Goal: Navigation & Orientation: Find specific page/section

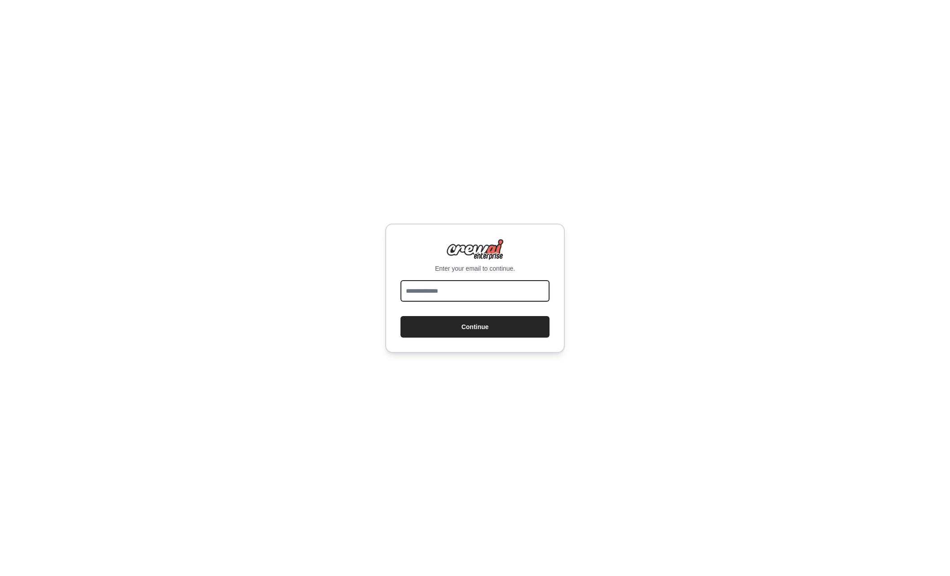
type input "**********"
click at [422, 317] on button "Continue" at bounding box center [475, 327] width 149 height 22
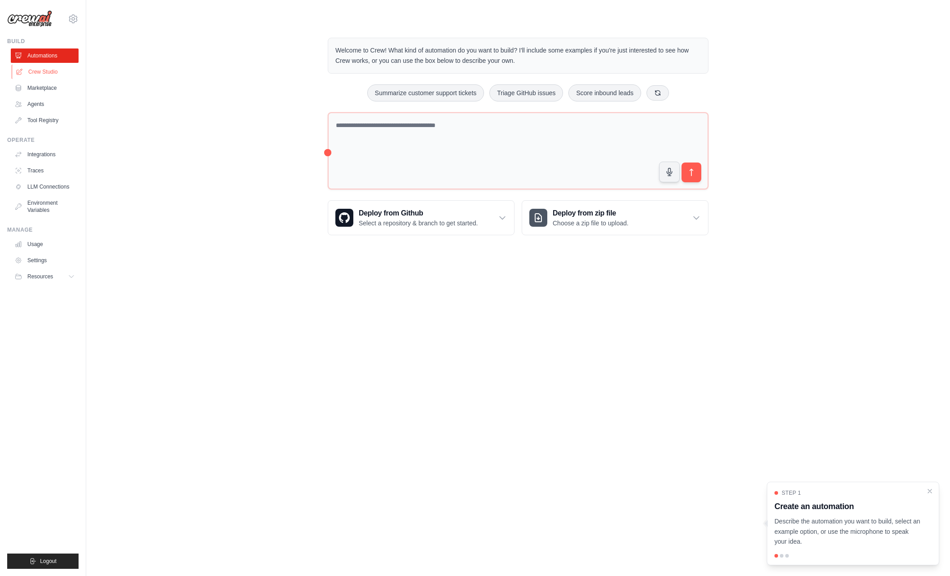
click at [48, 71] on link "Crew Studio" at bounding box center [46, 72] width 68 height 14
click at [30, 149] on link "Integrations" at bounding box center [46, 154] width 68 height 14
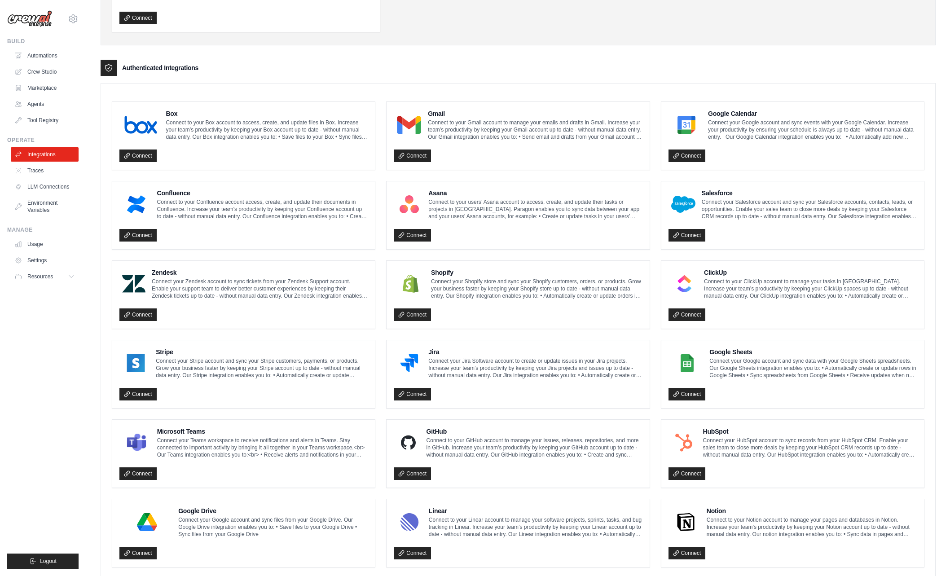
scroll to position [166, 0]
click at [34, 191] on link "LLM Connections" at bounding box center [46, 187] width 68 height 14
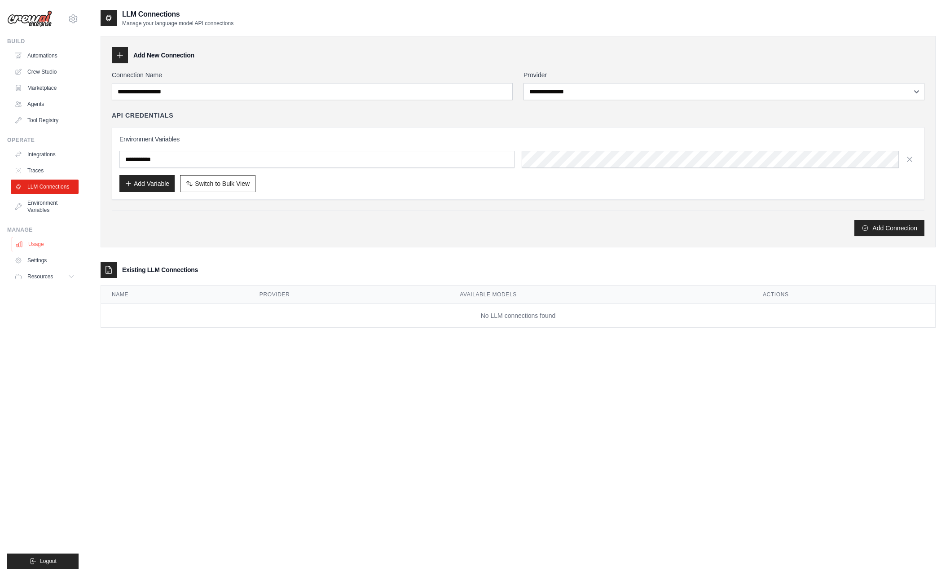
click at [44, 244] on link "Usage" at bounding box center [46, 244] width 68 height 14
